Goal: Complete application form

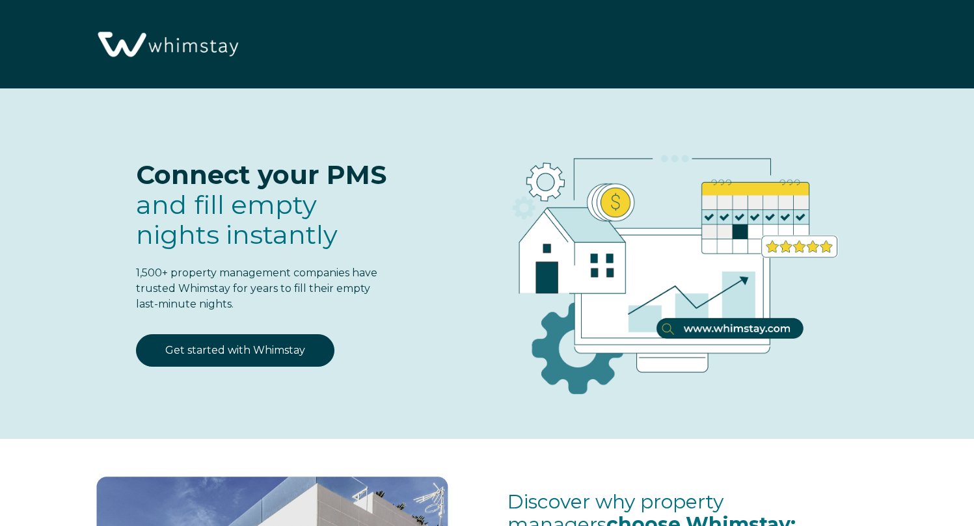
select select "US"
select select "Standard"
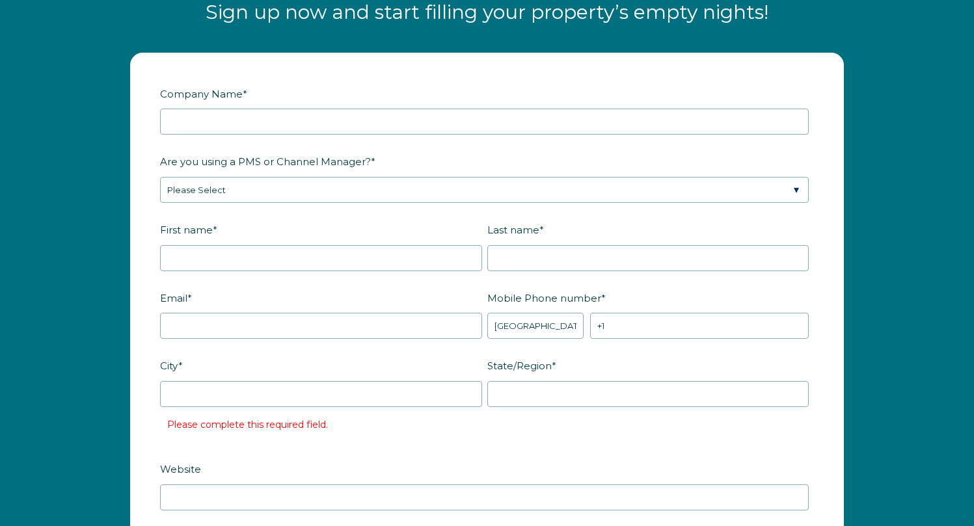
click at [252, 120] on input "Company Name *" at bounding box center [484, 122] width 649 height 26
type input "W"
type input "R"
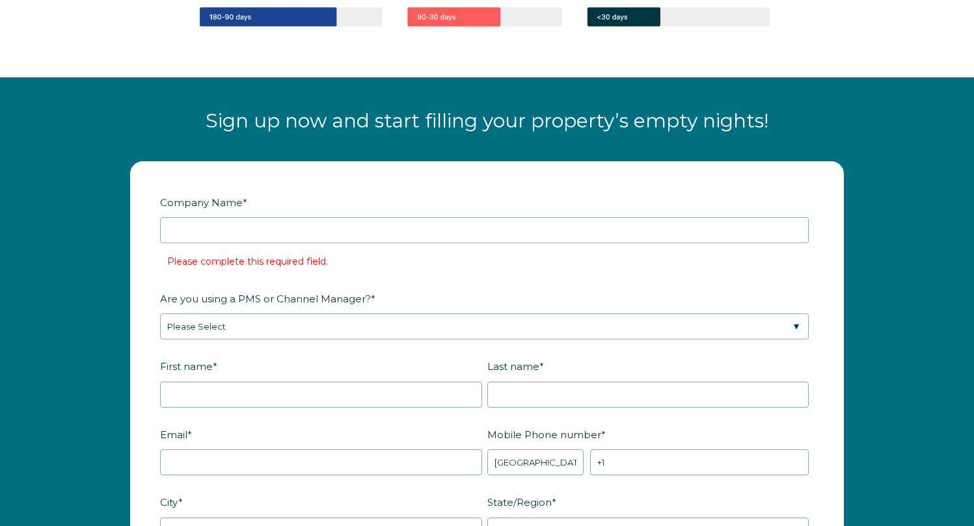
scroll to position [1478, 0]
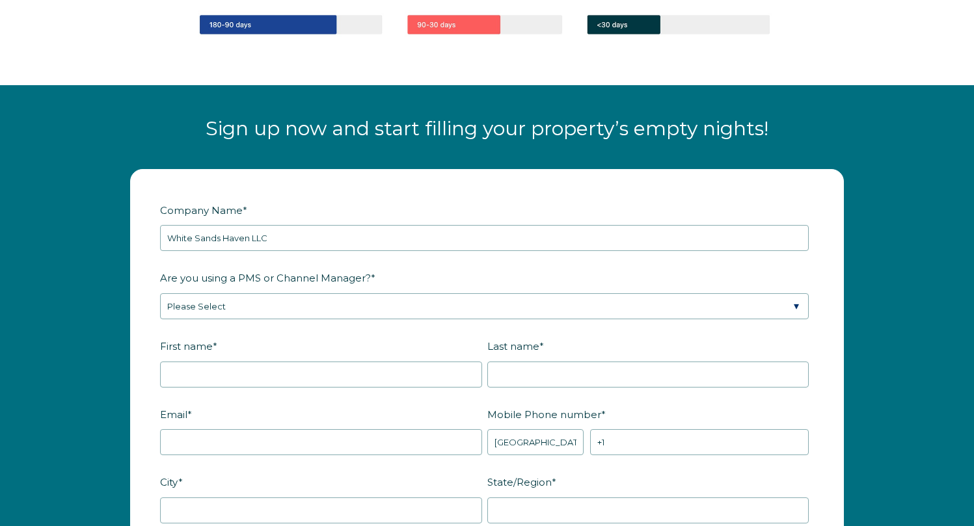
type input "White Sands Haven LLC"
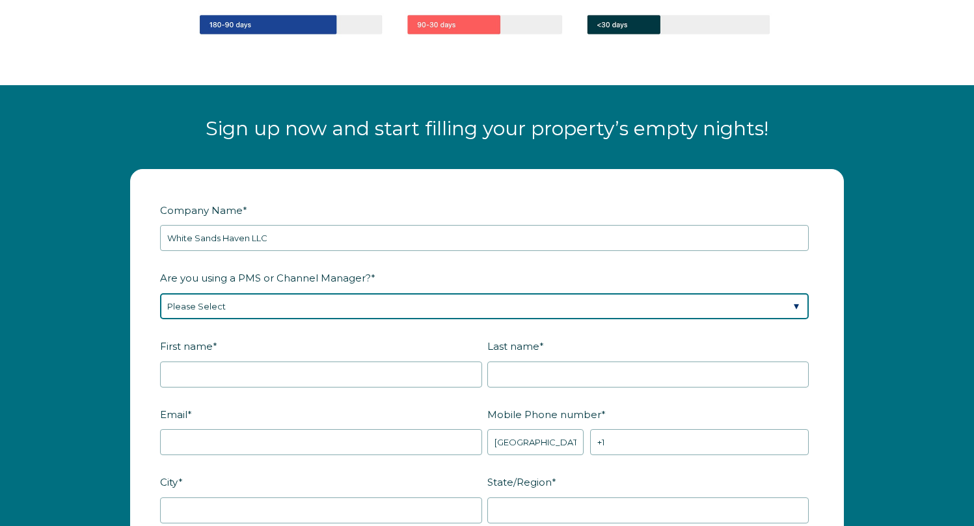
click at [279, 317] on select "Please Select Barefoot BookingPal Boost Brightside CiiRUS Escapia Guesty Hostaw…" at bounding box center [484, 306] width 649 height 26
select select "Guesty"
click at [160, 293] on select "Please Select Barefoot BookingPal Boost Brightside CiiRUS Escapia Guesty Hostaw…" at bounding box center [484, 306] width 649 height 26
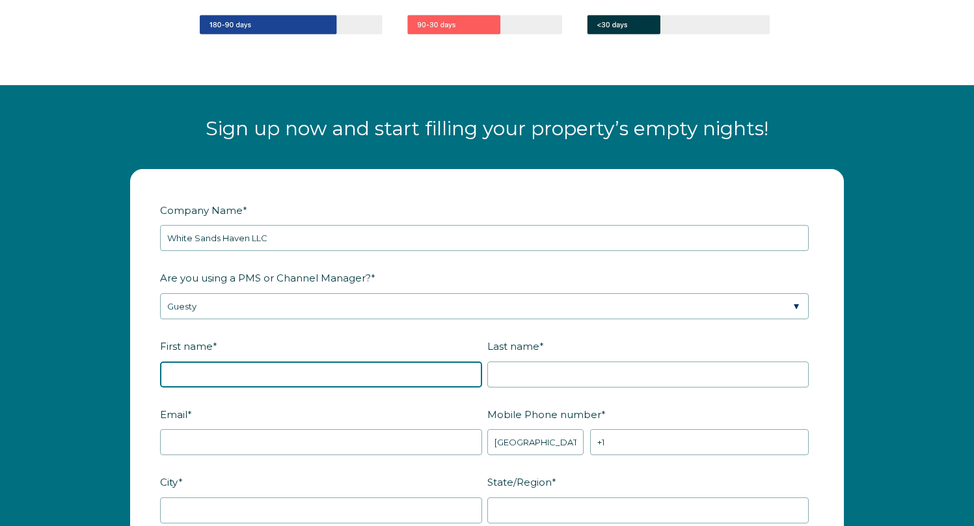
click at [273, 382] on input "First name *" at bounding box center [321, 375] width 322 height 26
type input "[PERSON_NAME]"
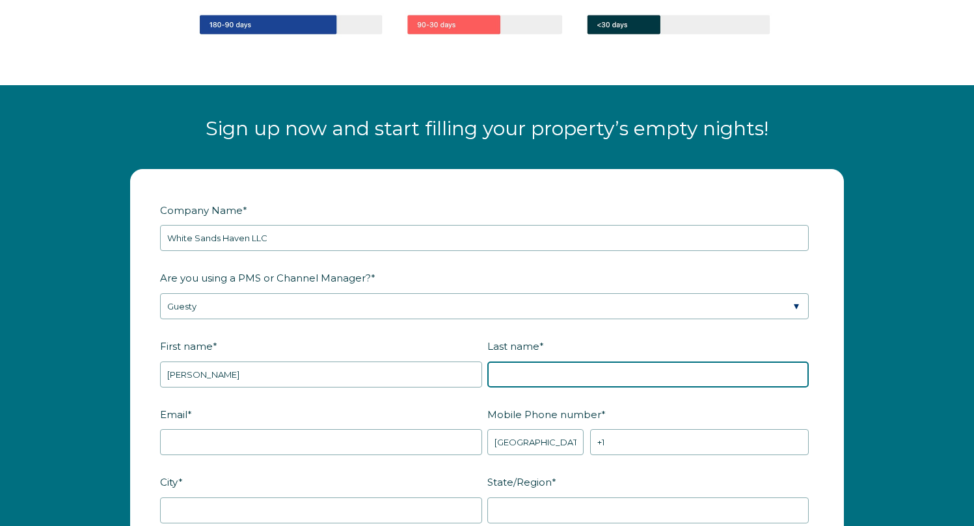
type input "[PERSON_NAME]"
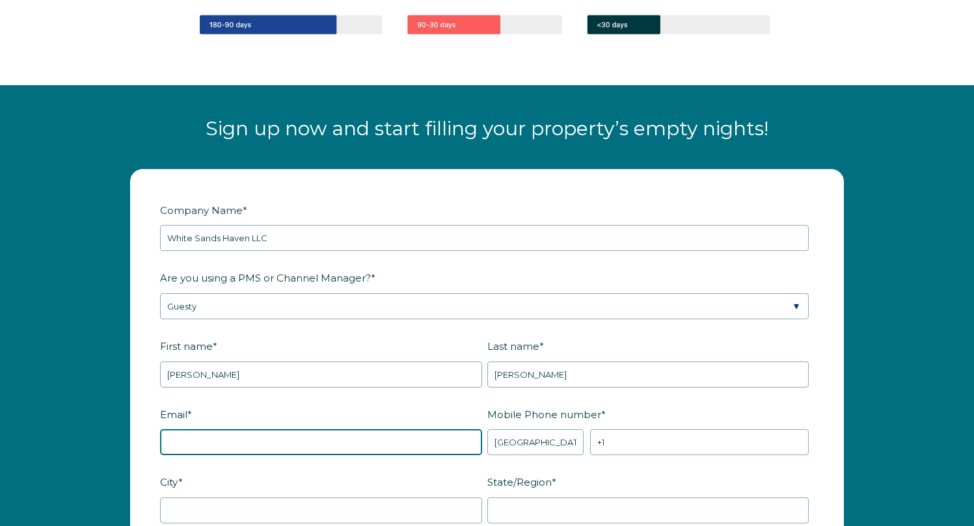
type input "[EMAIL_ADDRESS][DOMAIN_NAME]"
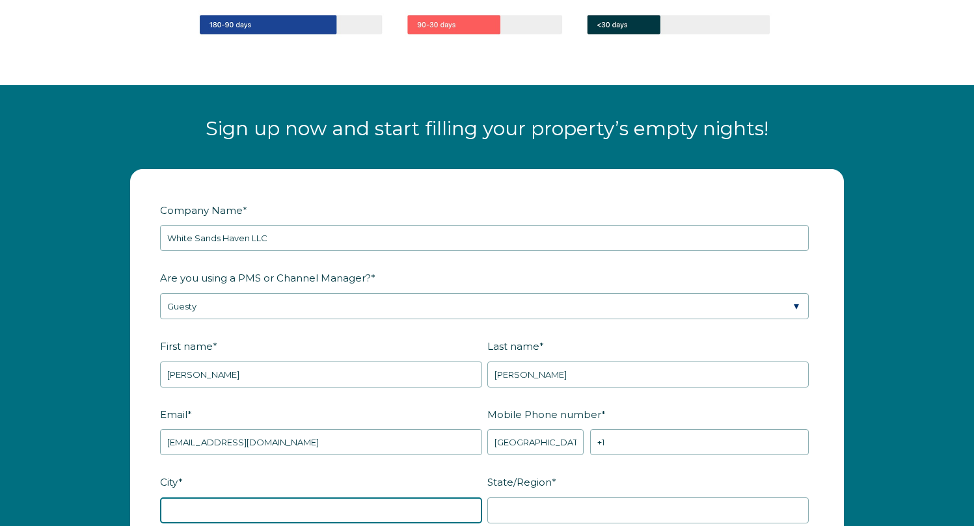
type input "[GEOGRAPHIC_DATA]"
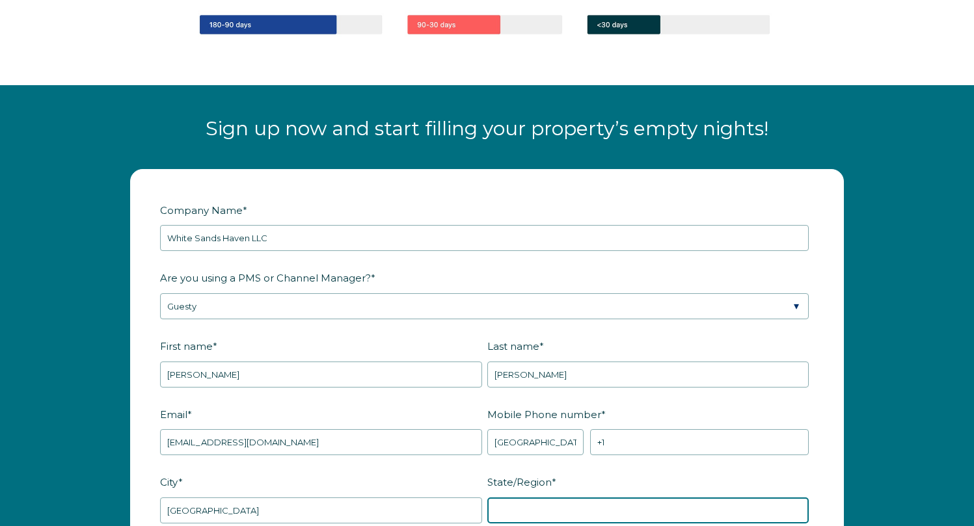
type input "LA"
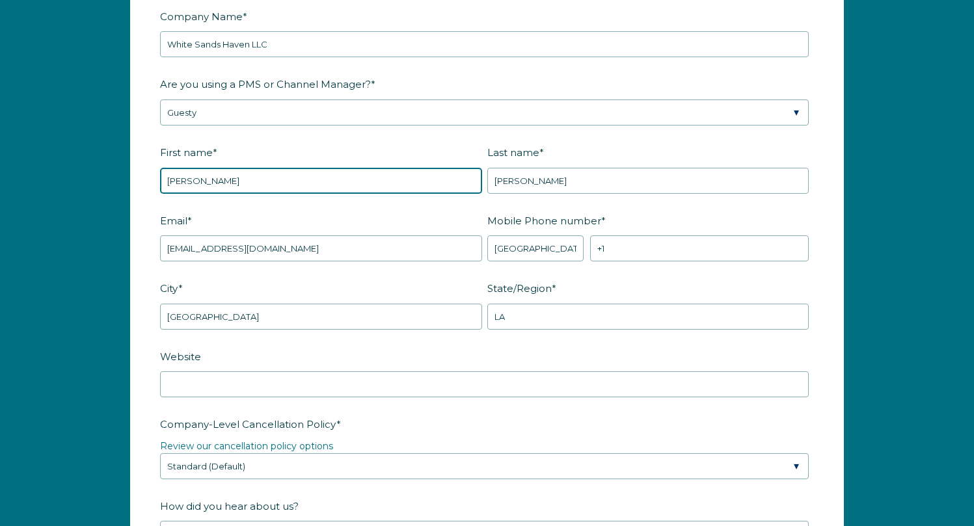
scroll to position [1673, 0]
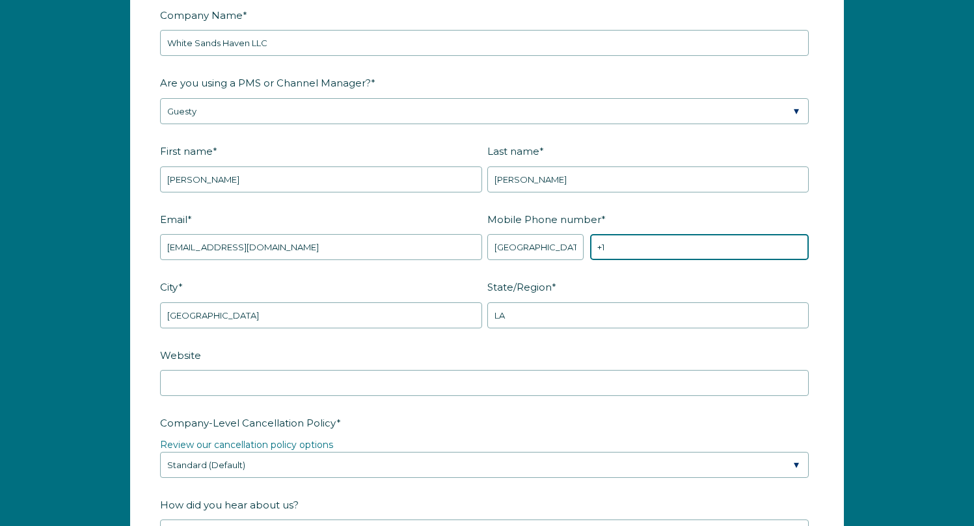
click at [632, 245] on input "+1" at bounding box center [699, 247] width 219 height 26
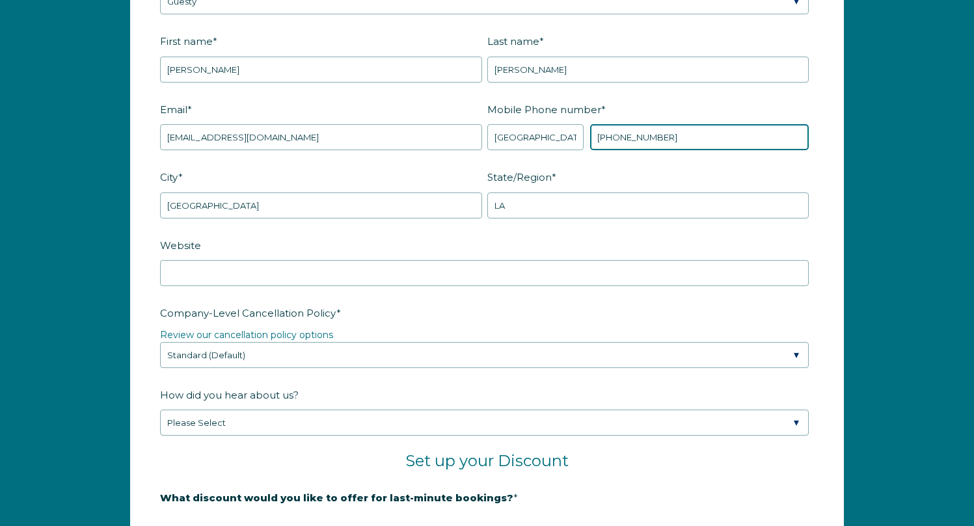
scroll to position [1825, 0]
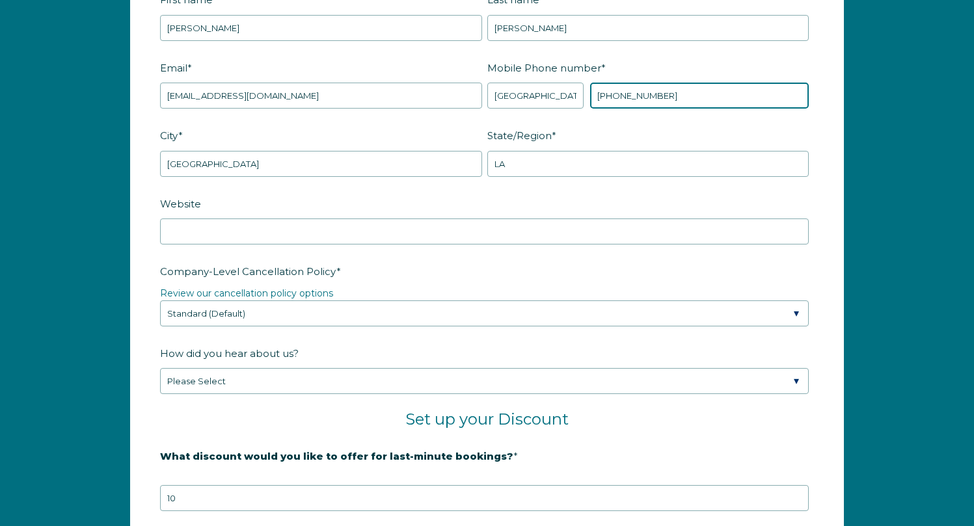
type input "[PHONE_NUMBER]"
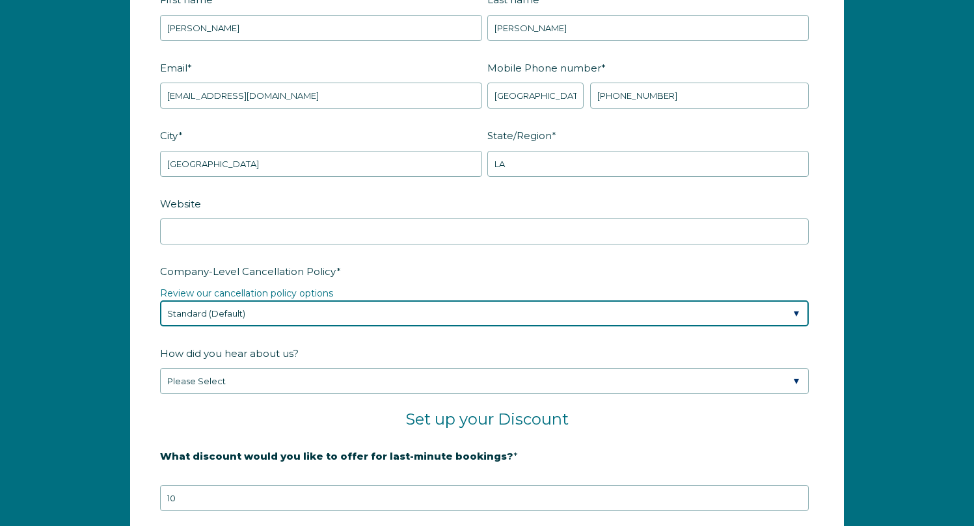
click at [338, 319] on select "Please Select Partial Standard (Default) Moderate Strict" at bounding box center [484, 314] width 649 height 26
select select "Moderate"
click at [160, 301] on select "Please Select Partial Standard (Default) Moderate Strict" at bounding box center [484, 314] width 649 height 26
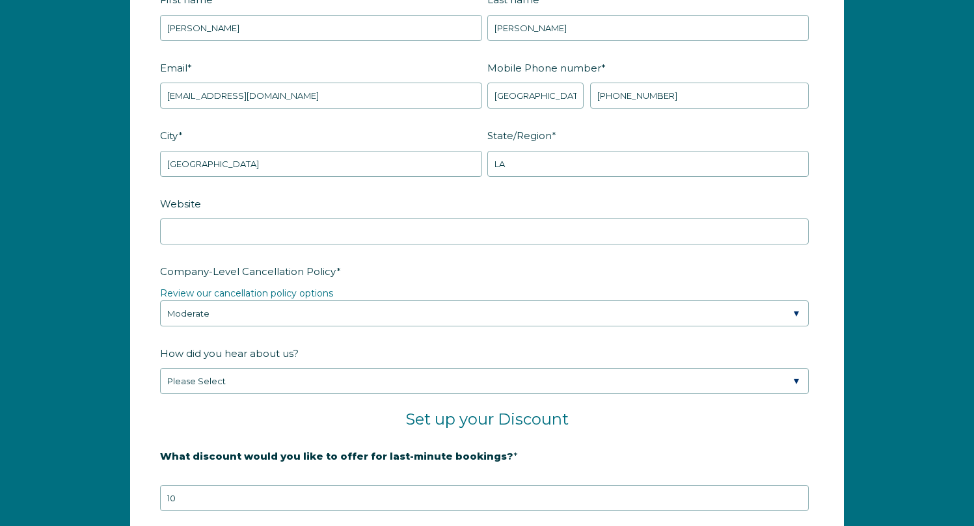
click at [366, 264] on label "Company-Level Cancellation Policy *" at bounding box center [487, 271] width 654 height 23
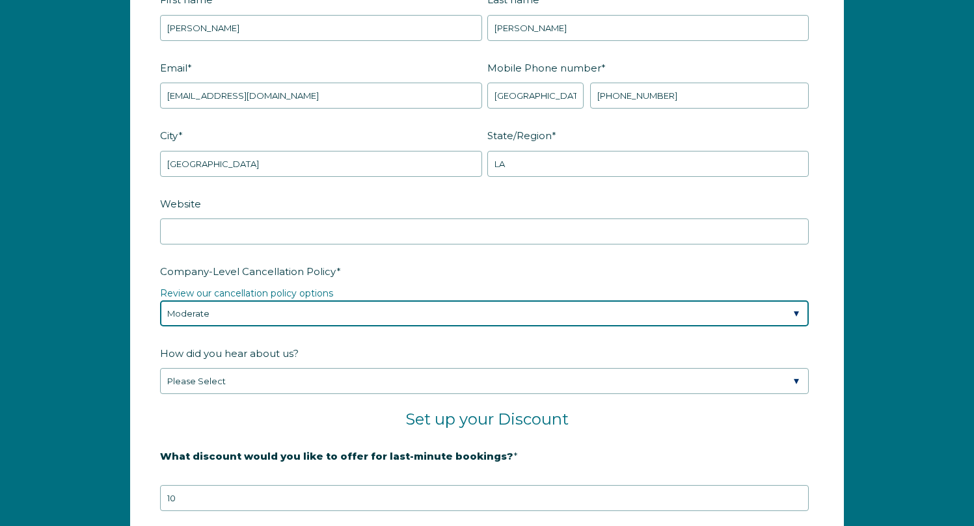
click at [366, 301] on select "Please Select Partial Standard (Default) Moderate Strict" at bounding box center [484, 314] width 649 height 26
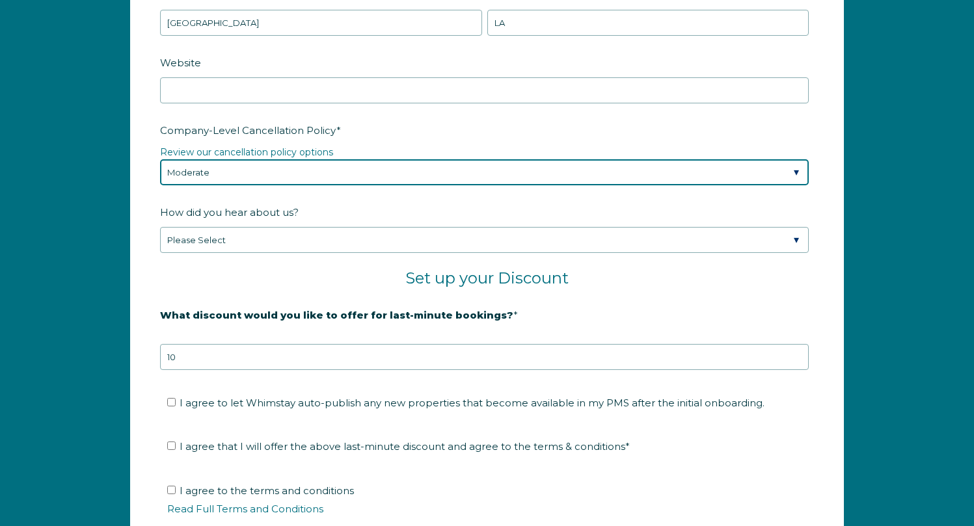
scroll to position [1976, 0]
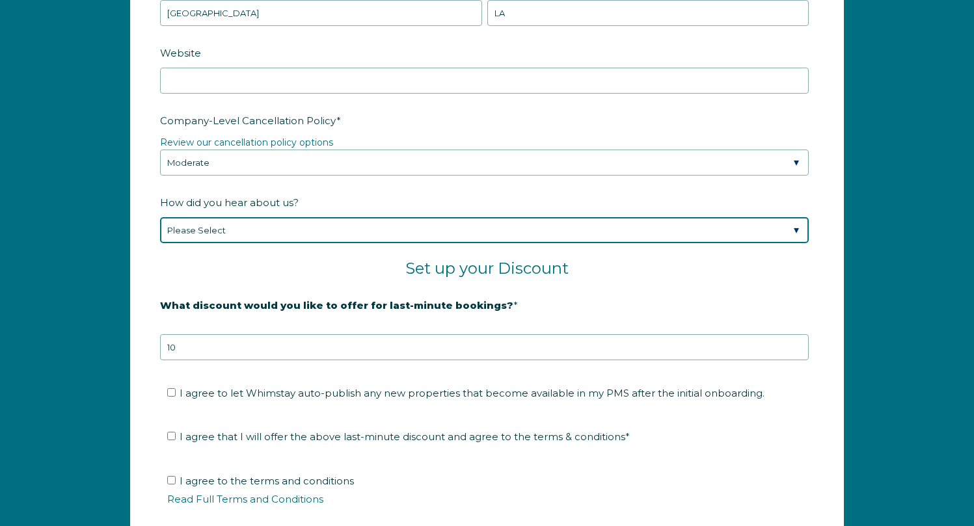
click at [344, 232] on select "Please Select Found Whimstay through a Google search Spoke to a Whimstay salesp…" at bounding box center [484, 230] width 649 height 26
select select "Other"
click at [160, 217] on select "Please Select Found Whimstay through a Google search Spoke to a Whimstay salesp…" at bounding box center [484, 230] width 649 height 26
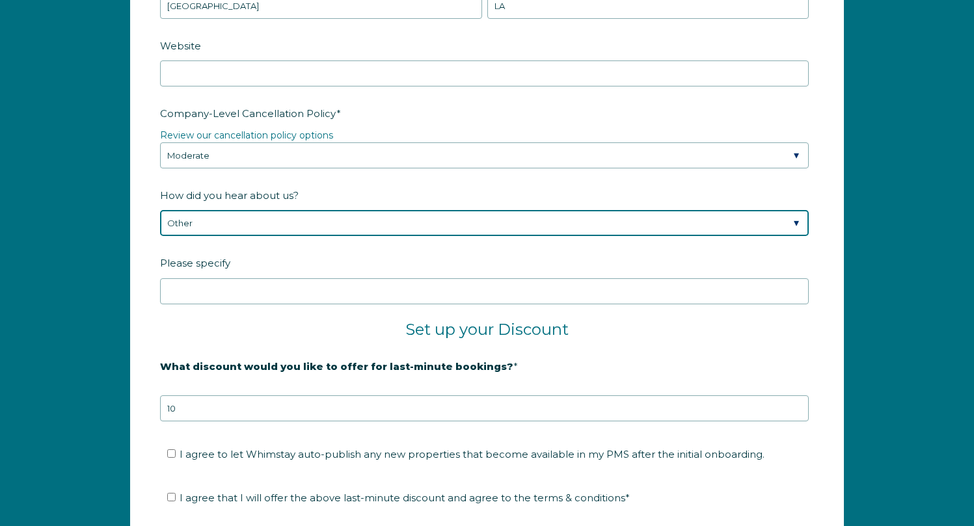
scroll to position [1983, 0]
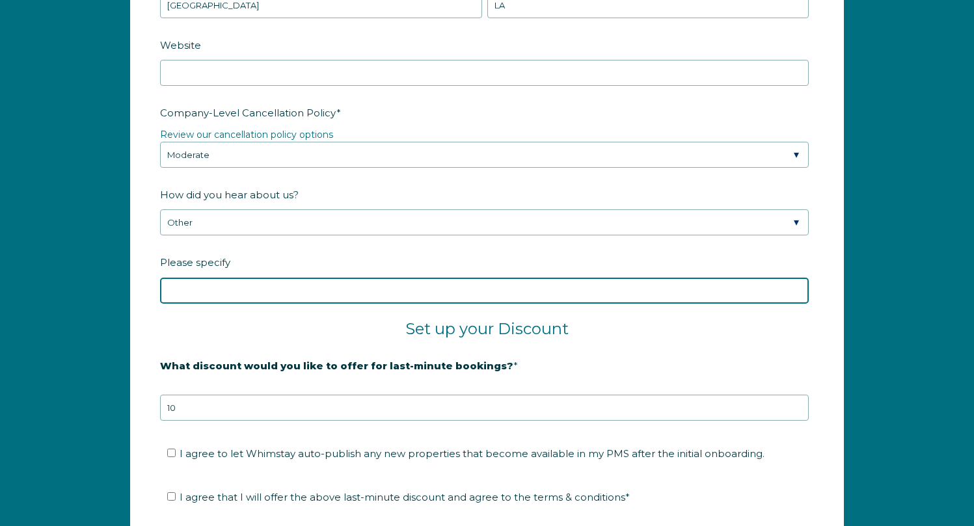
click at [296, 301] on input "Please specify" at bounding box center [484, 291] width 649 height 26
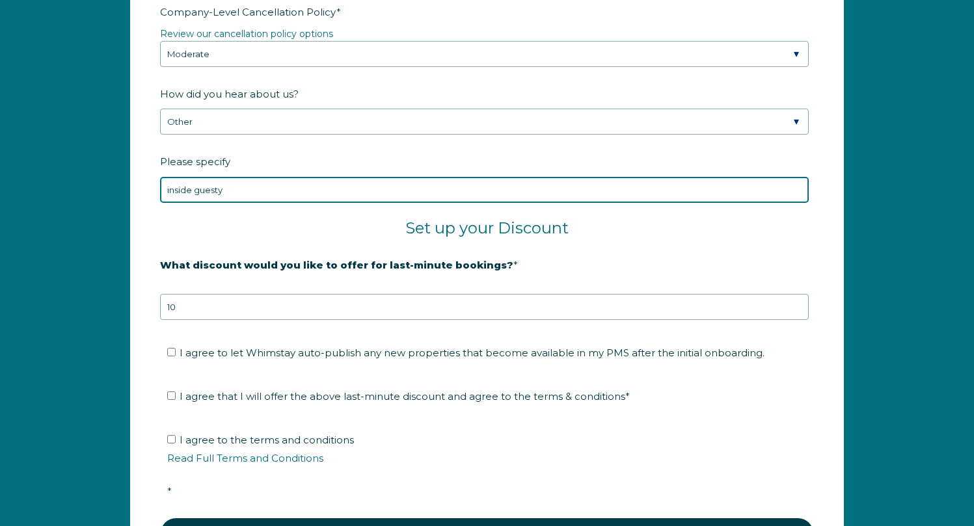
scroll to position [2086, 0]
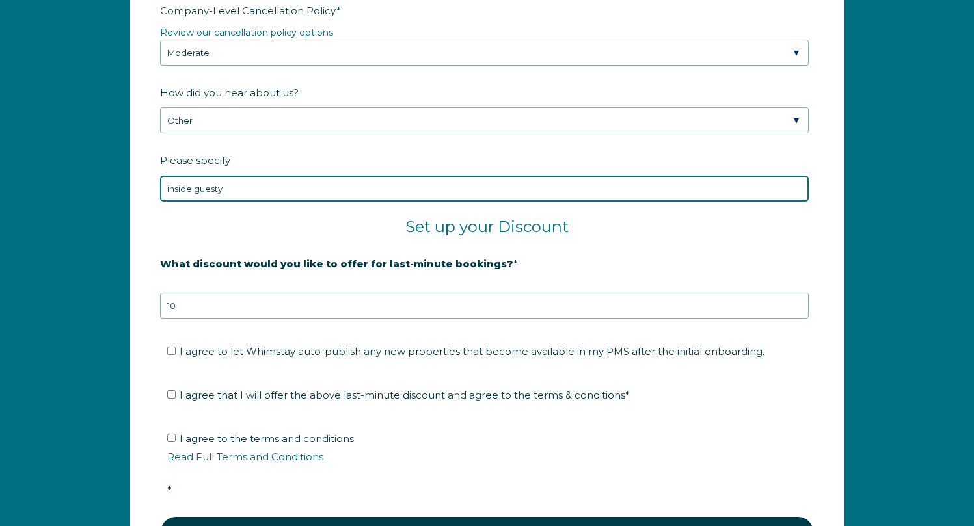
type input "inside guesty"
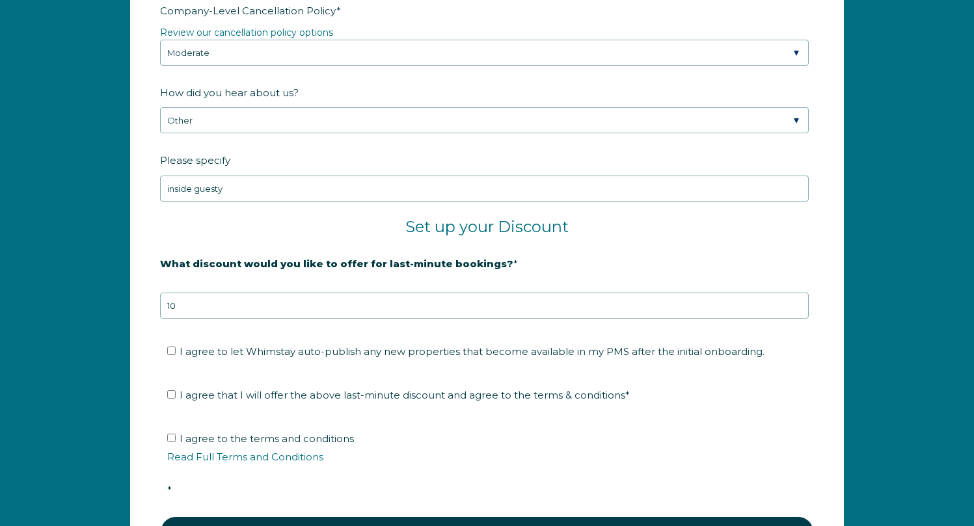
click at [176, 349] on label "I agree to let Whimstay auto-publish any new properties that become available i…" at bounding box center [465, 352] width 597 height 12
click at [176, 349] on input "I agree to let Whimstay auto-publish any new properties that become available i…" at bounding box center [171, 351] width 8 height 8
checkbox input "true"
click at [170, 394] on input "I agree that I will offer the above last-minute discount and agree to the terms…" at bounding box center [171, 394] width 8 height 8
checkbox input "true"
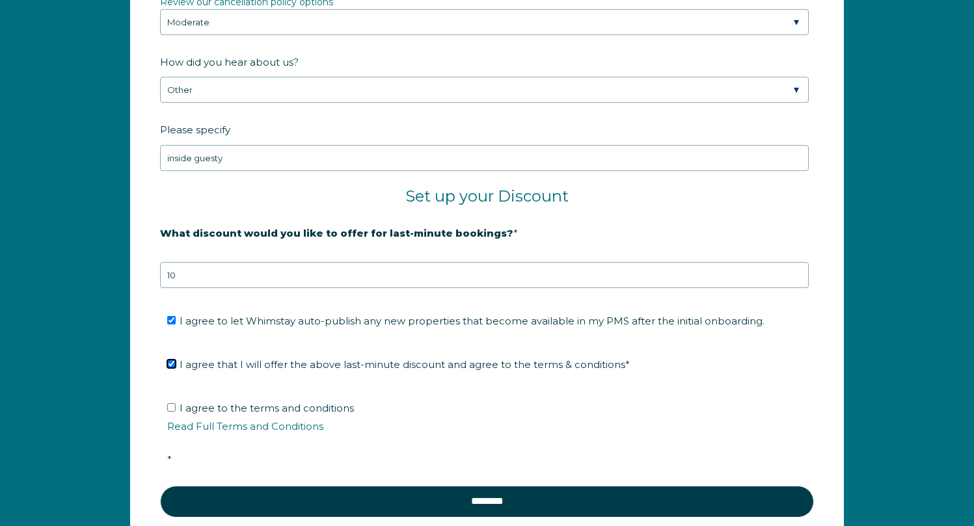
scroll to position [2117, 0]
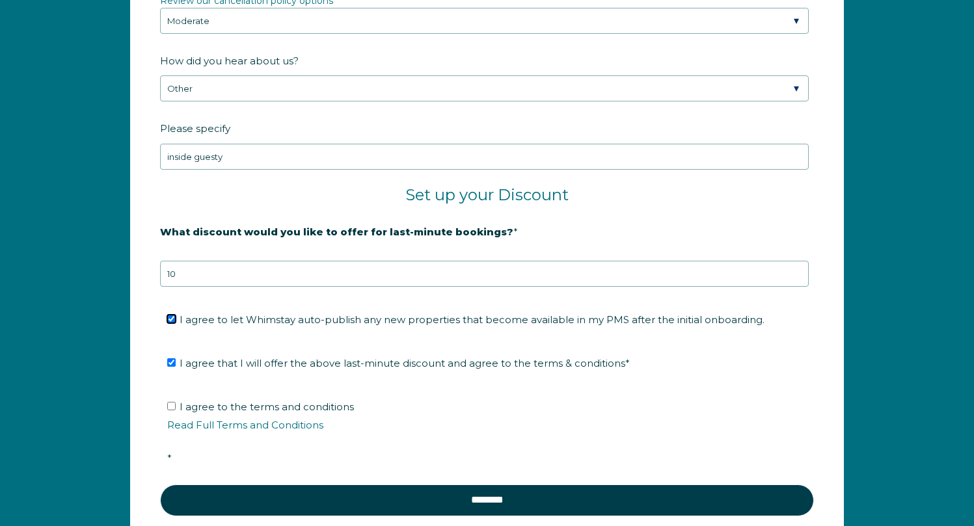
click at [170, 316] on input "I agree to let Whimstay auto-publish any new properties that become available i…" at bounding box center [171, 319] width 8 height 8
checkbox input "false"
click at [169, 408] on input "I agree to the terms and conditions Read Full Terms and Conditions *" at bounding box center [171, 406] width 8 height 8
checkbox input "true"
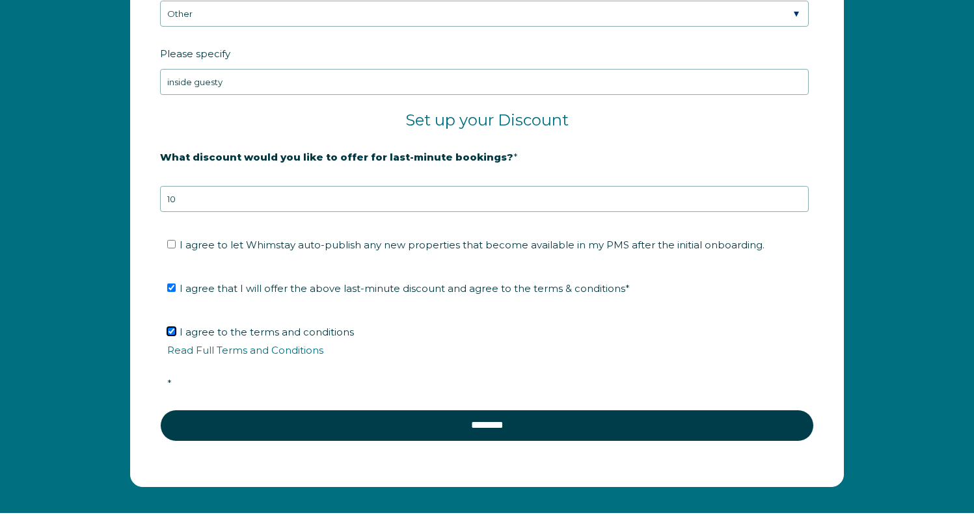
scroll to position [2231, 0]
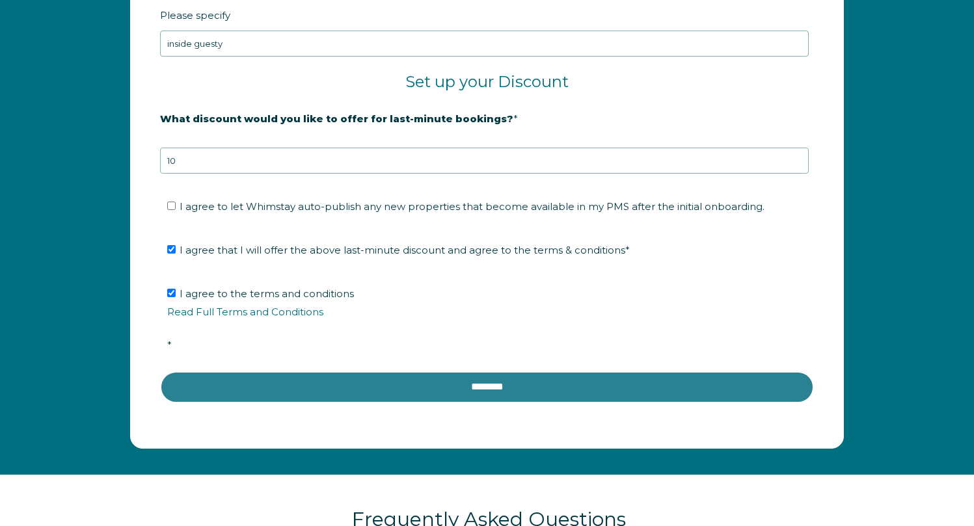
click at [359, 387] on input "********" at bounding box center [487, 387] width 654 height 31
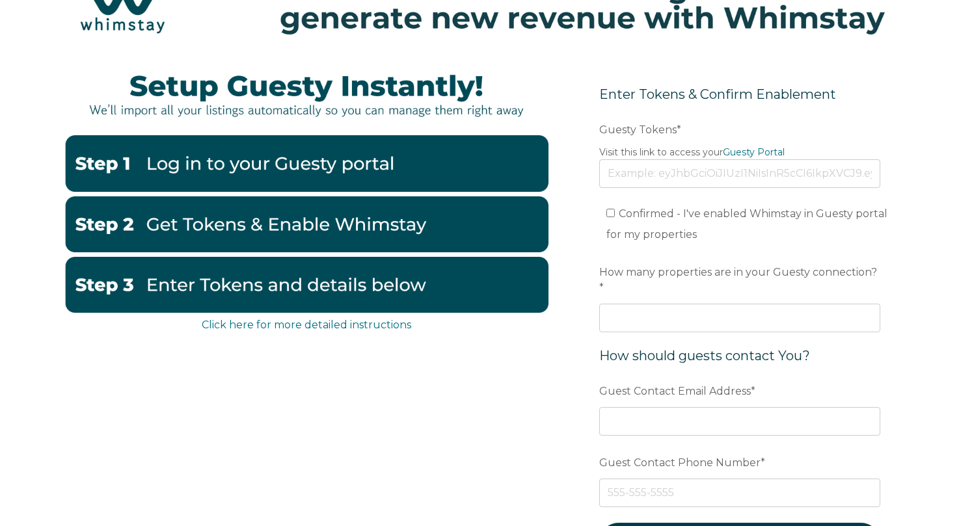
scroll to position [149, 0]
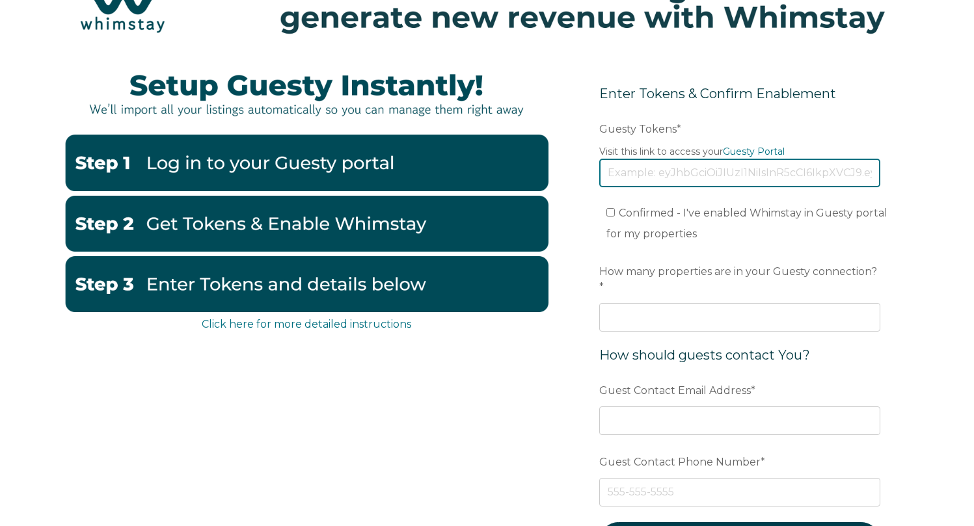
click at [683, 170] on input "Guesty Tokens *" at bounding box center [739, 173] width 281 height 29
click at [746, 154] on link "Guesty Portal" at bounding box center [754, 152] width 62 height 12
paste input "eyJhbGciOiJIUzI1NiIsInR5cCI6IkpXVCJ9.eyJ0b2tlbklkIjoiNjhkMmQ4MjQ5MWQzMzc2NDM0ZT…"
type input "eyJhbGciOiJIUzI1NiIsInR5cCI6IkpXVCJ9.eyJ0b2tlbklkIjoiNjhkMmQ4MjQ5MWQzMzc2NDM0ZT…"
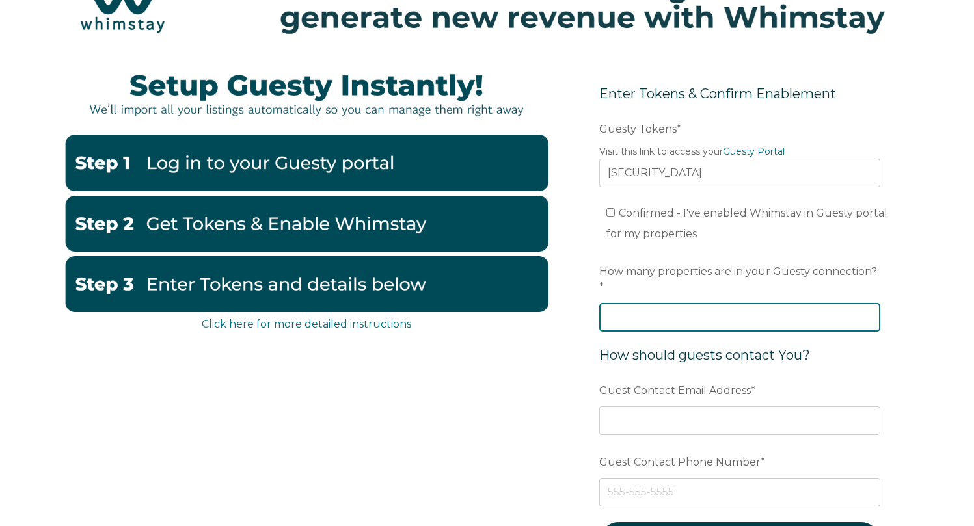
click at [644, 305] on input "How many properties are in your Guesty connection? *" at bounding box center [739, 317] width 281 height 29
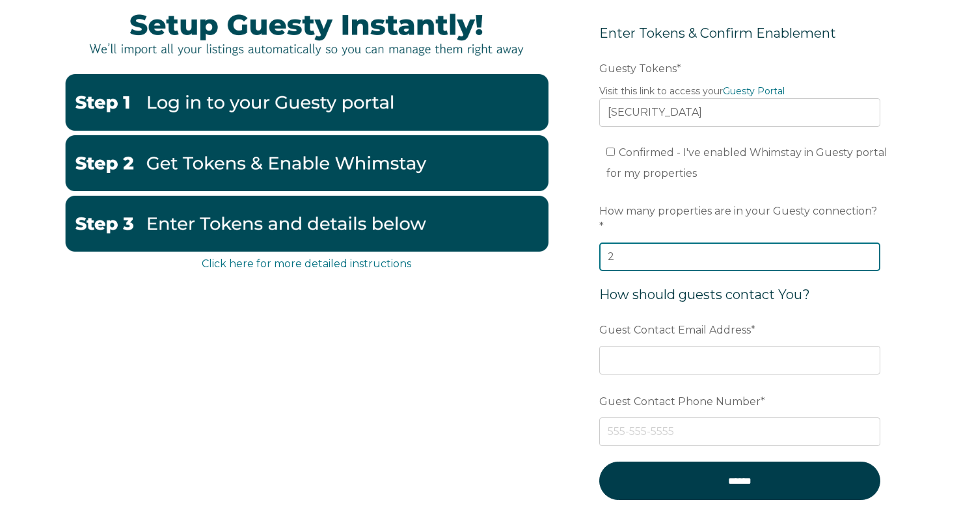
scroll to position [213, 0]
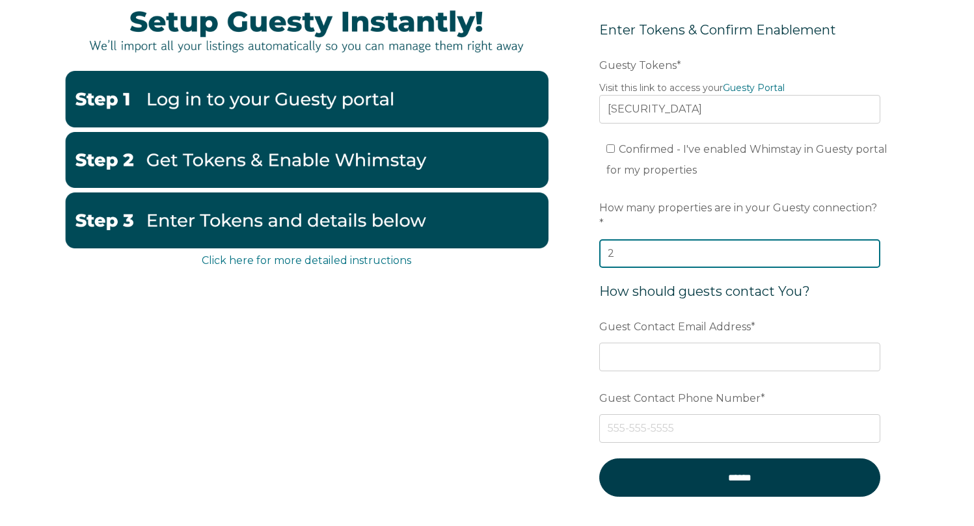
type input "2"
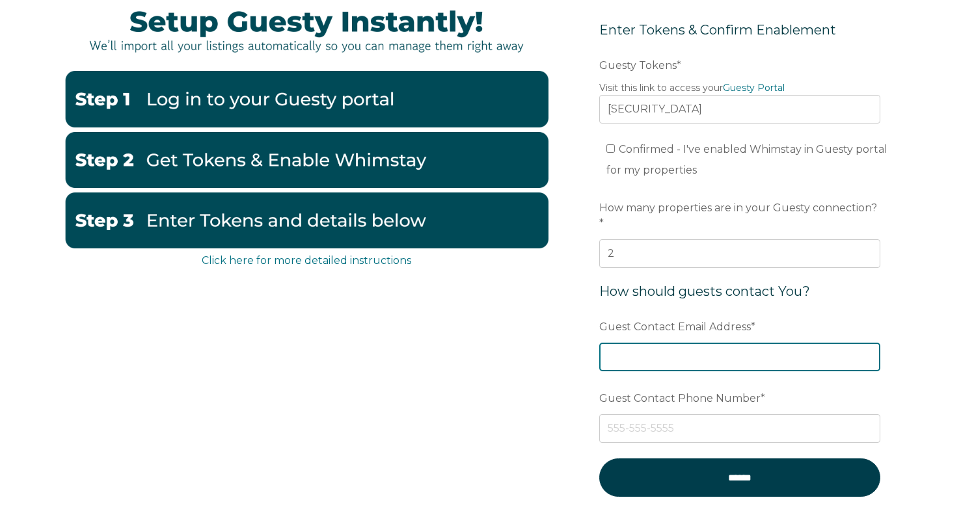
click at [642, 347] on input "Guest Contact Email Address *" at bounding box center [739, 357] width 281 height 29
type input "[EMAIL_ADDRESS][DOMAIN_NAME]"
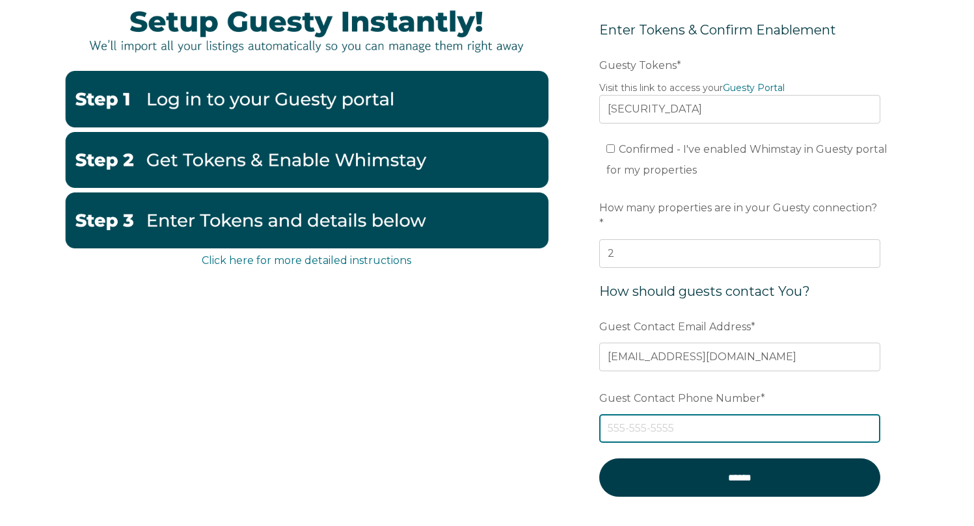
type input "3182307225"
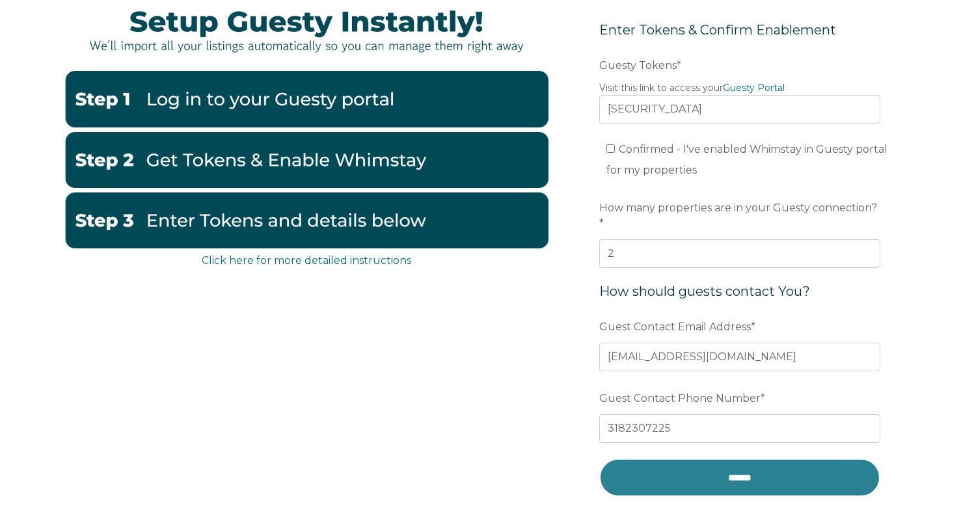
click at [687, 459] on input "******" at bounding box center [739, 478] width 281 height 38
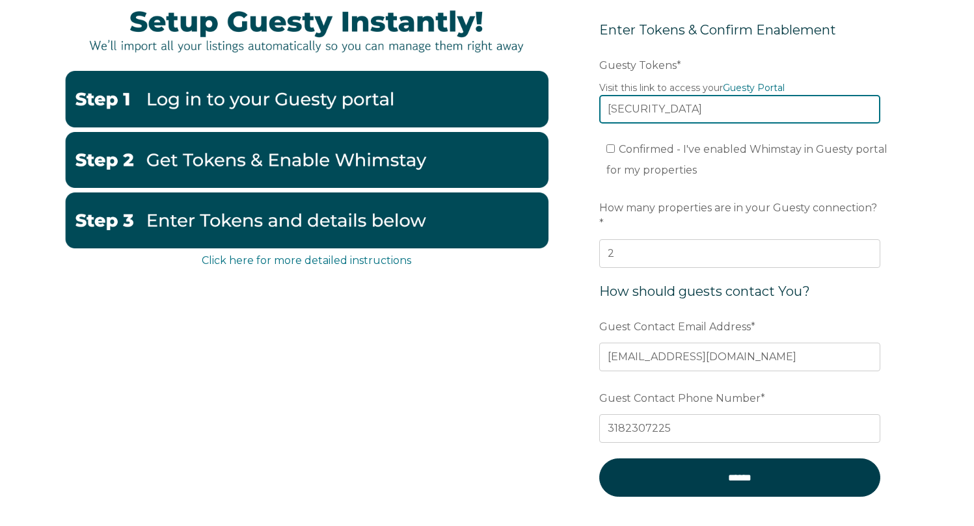
click at [634, 107] on input "eyJhbGciOiJIUzI1NiIsInR5cCI6IkpXVCJ9.eyJ0b2tlbklkIjoiNjhkMmQ4MjQ5MWQzMzc2NDM0ZT…" at bounding box center [739, 109] width 281 height 29
drag, startPoint x: 666, startPoint y: 105, endPoint x: 954, endPoint y: 98, distance: 287.7
click at [954, 98] on div "Click here for more detailed instructions Enter Tokens & Confirm Enablement Pre…" at bounding box center [487, 293] width 974 height 601
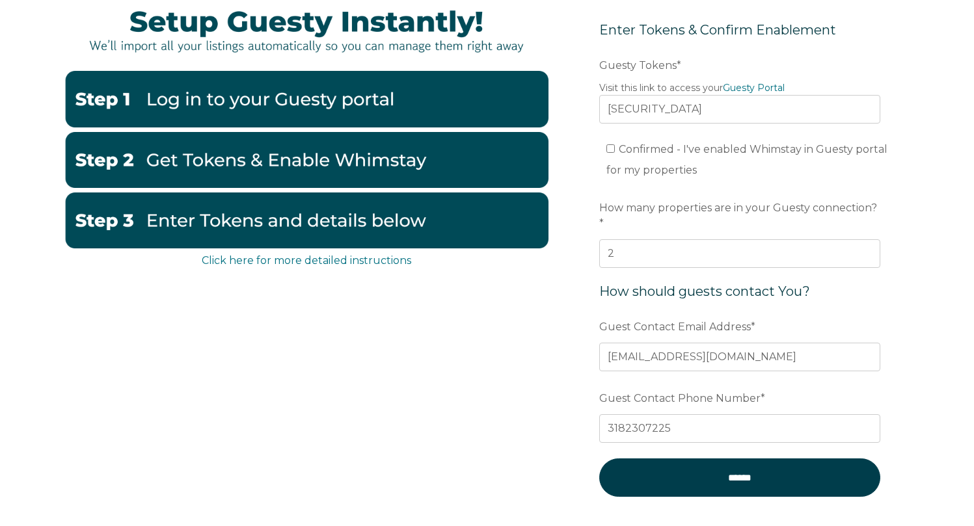
click at [616, 150] on label "Confirmed - I've enabled Whimstay in Guesty portal for my properties" at bounding box center [746, 159] width 281 height 33
click at [615, 150] on input "Confirmed - I've enabled Whimstay in Guesty portal for my properties" at bounding box center [610, 148] width 8 height 8
checkbox input "true"
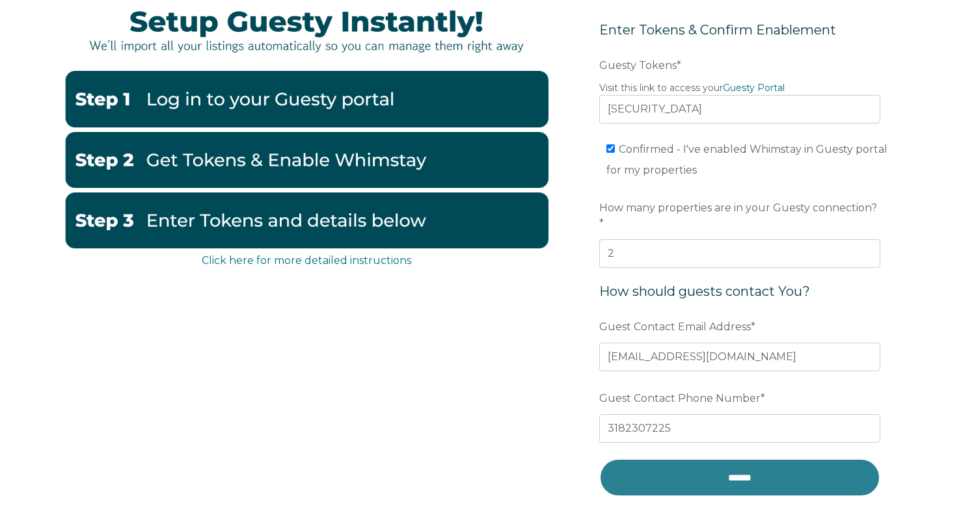
click at [720, 459] on input "******" at bounding box center [739, 478] width 281 height 38
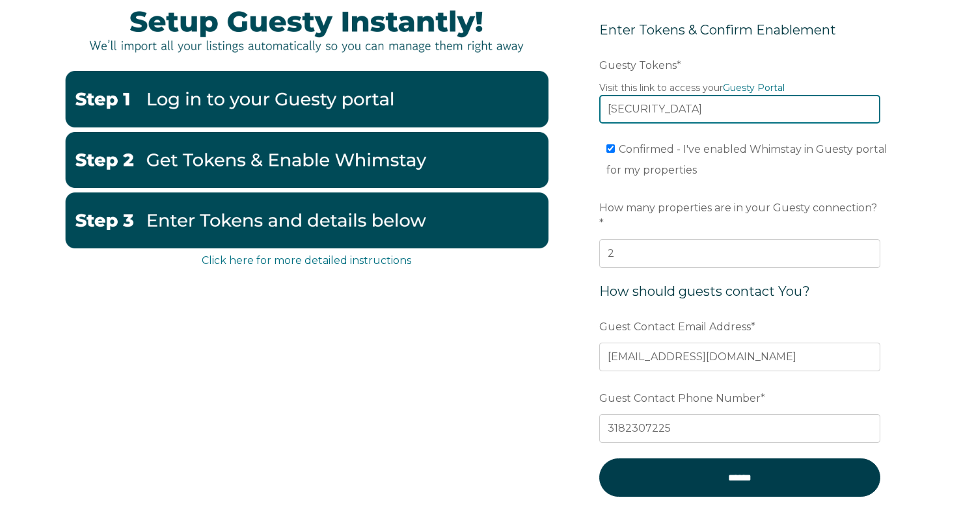
click at [793, 118] on input "eyJhbGciOiJIUzI1NiIsInR5cCI6IkpXVCJ9.eyJ0b2tlbklkIjoiNjhkMmQ4MjQ5MWQzMzc2NDM0ZT…" at bounding box center [739, 109] width 281 height 29
click at [795, 112] on input "eyJhbGciOiJIUzI1NiIsInR5cCI6IkpXVCJ9.eyJ0b2tlbklkIjoiNjhkMmQ4MjQ5MWQzMzc2NDM0ZT…" at bounding box center [739, 109] width 281 height 29
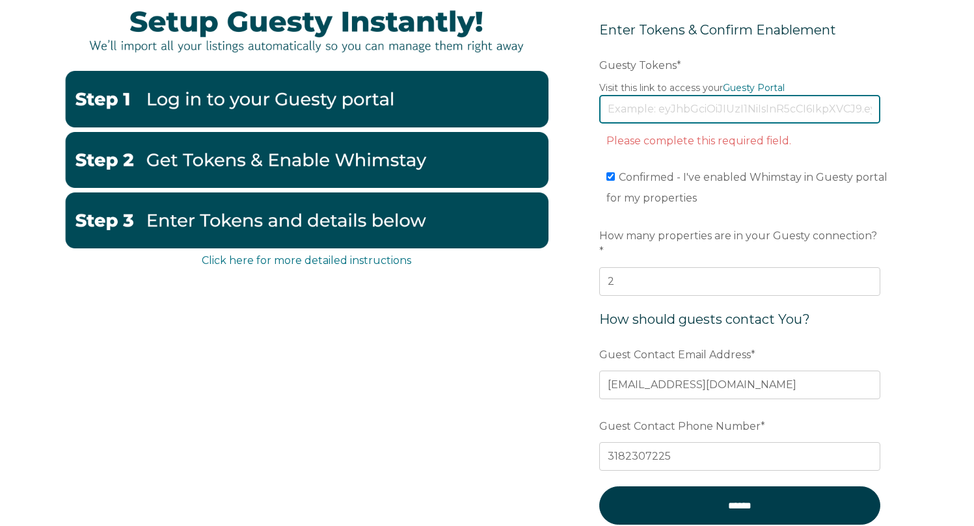
click at [642, 109] on input "Guesty Tokens *" at bounding box center [739, 109] width 281 height 29
paste input "eyJhbGciOiJIUzI1NiIsInR5cCI6IkpXVCJ9.eyJ0b2tlbklkIjoiNjhkMmQ4MjQ5MWQzMzc2NDM0ZT…"
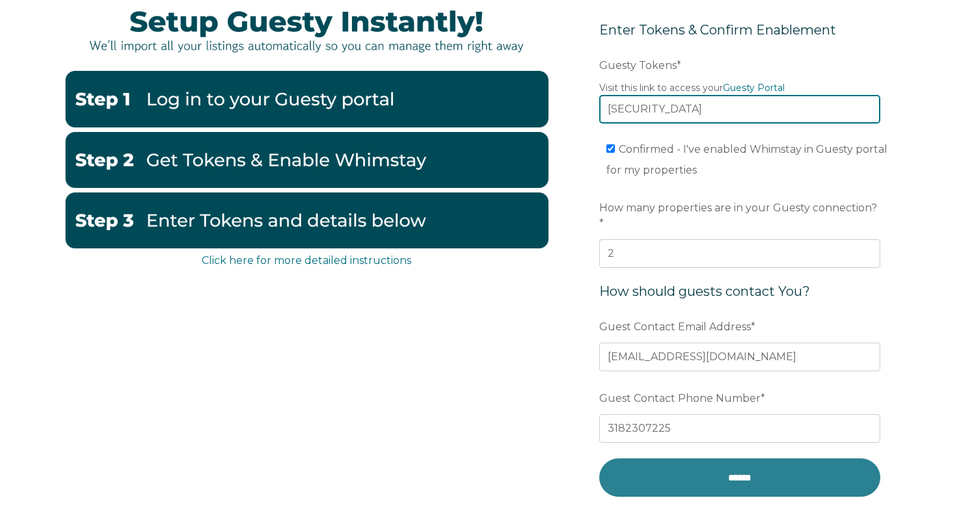
type input "eyJhbGciOiJIUzI1NiIsInR5cCI6IkpXVCJ9.eyJ0b2tlbklkIjoiNjhkMmQ4MjQ5MWQzMzc2NDM0ZT…"
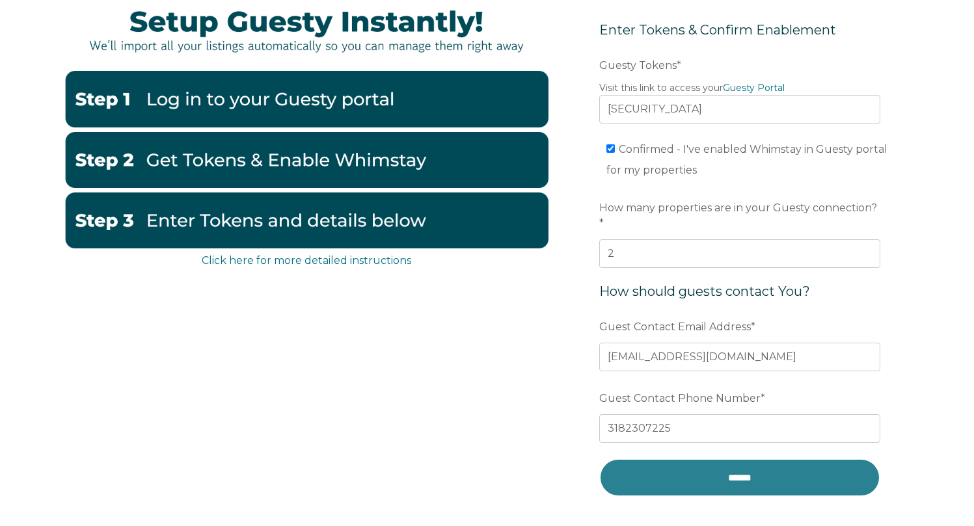
click at [716, 463] on input "******" at bounding box center [739, 478] width 281 height 38
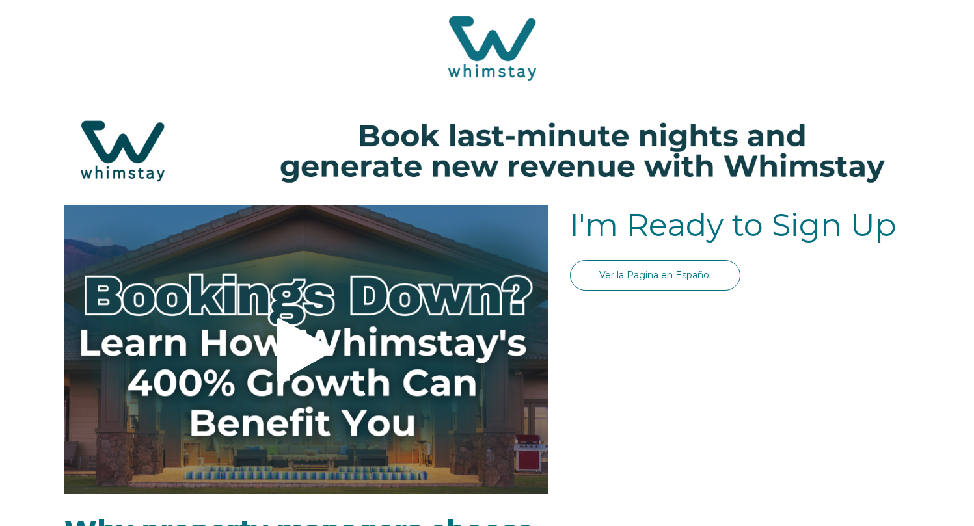
select select "US"
select select "Standard"
